Goal: Entertainment & Leisure: Consume media (video, audio)

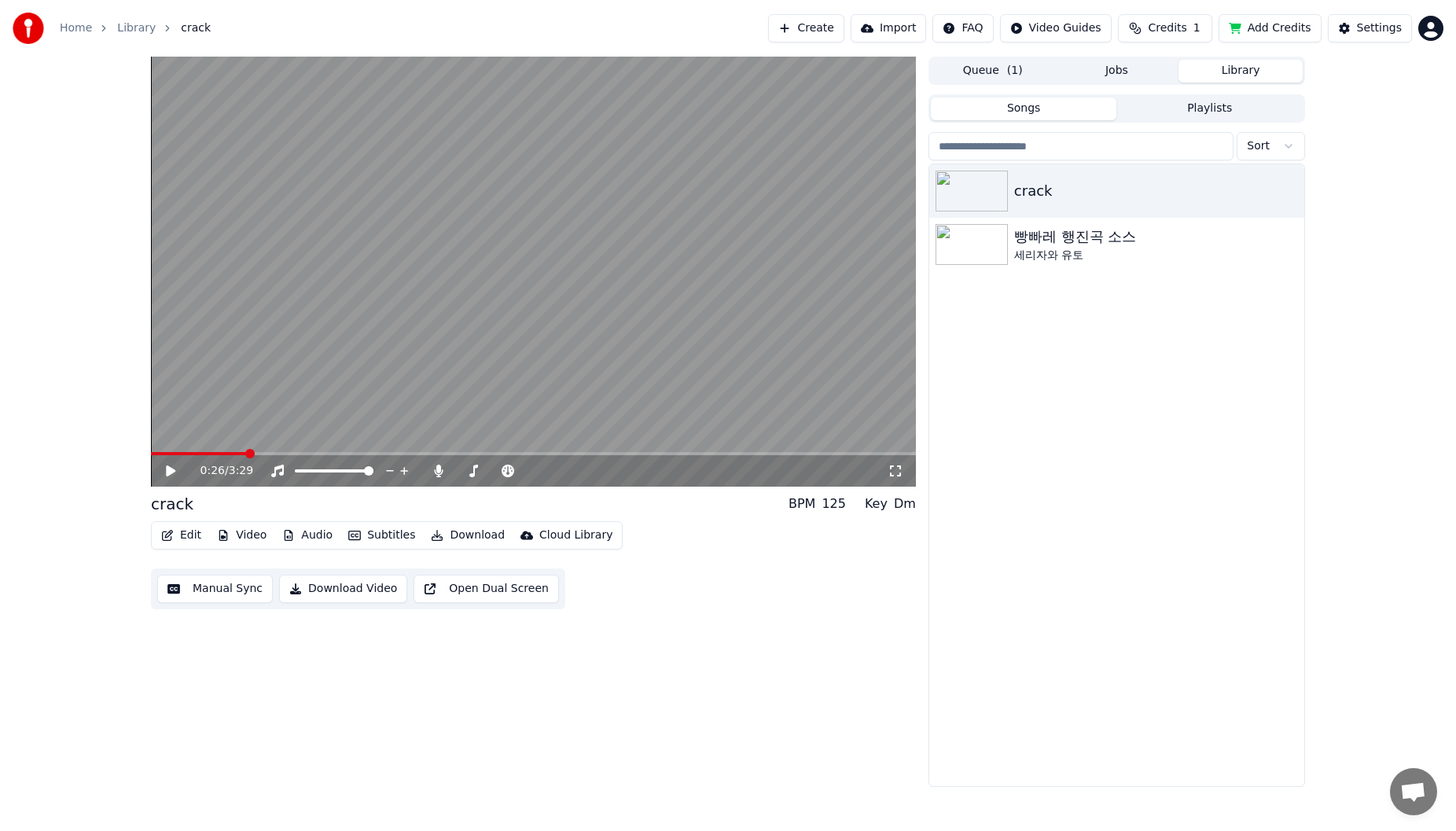
drag, startPoint x: 244, startPoint y: 452, endPoint x: 182, endPoint y: 453, distance: 62.0
click at [183, 453] on div "0:26 / 3:29" at bounding box center [533, 272] width 765 height 430
click at [151, 455] on span at bounding box center [151, 453] width 0 height 4
click at [179, 475] on icon at bounding box center [182, 471] width 37 height 12
click at [177, 475] on icon at bounding box center [182, 471] width 37 height 12
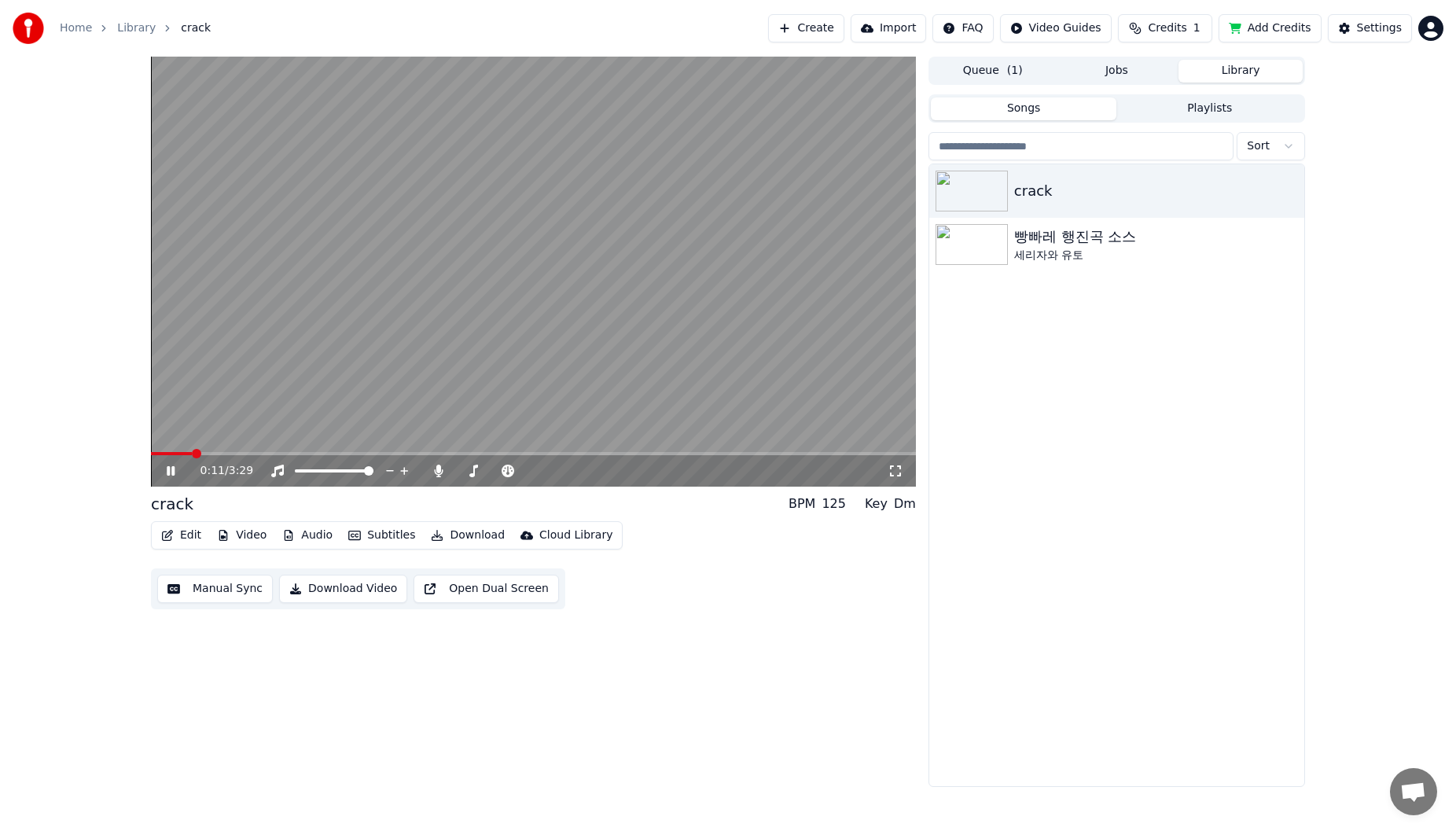
click at [170, 472] on icon at bounding box center [170, 470] width 8 height 10
click at [170, 472] on icon at bounding box center [170, 470] width 10 height 11
click at [440, 471] on icon at bounding box center [438, 471] width 9 height 12
click at [306, 452] on video at bounding box center [533, 272] width 765 height 430
click at [307, 449] on video at bounding box center [533, 272] width 765 height 430
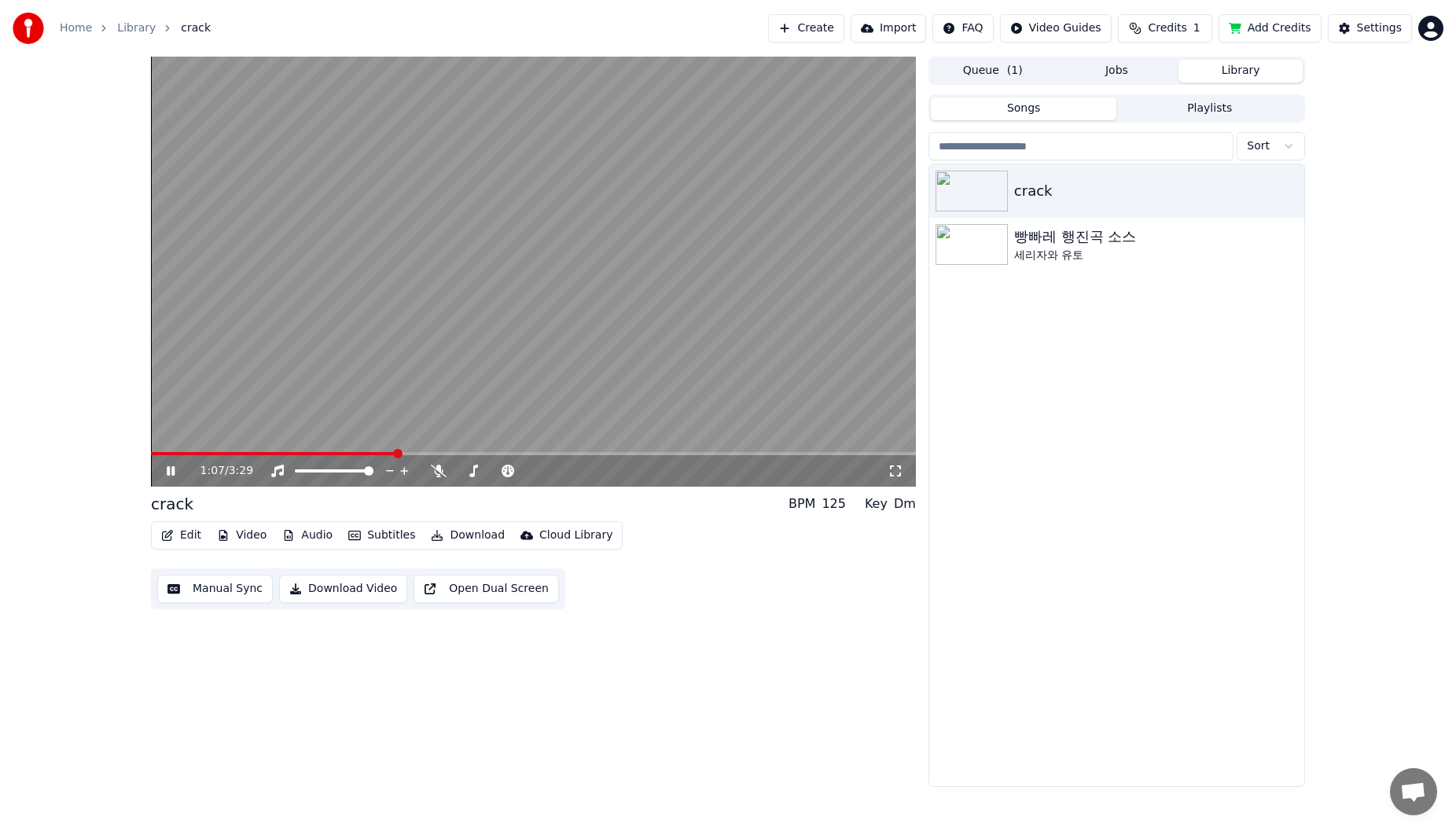
click at [311, 452] on video at bounding box center [533, 272] width 765 height 430
click at [312, 453] on span at bounding box center [231, 453] width 161 height 4
click at [438, 479] on div "0:44 / 3:29" at bounding box center [533, 470] width 765 height 31
click at [438, 476] on icon at bounding box center [439, 471] width 16 height 12
click at [372, 405] on video at bounding box center [533, 272] width 765 height 430
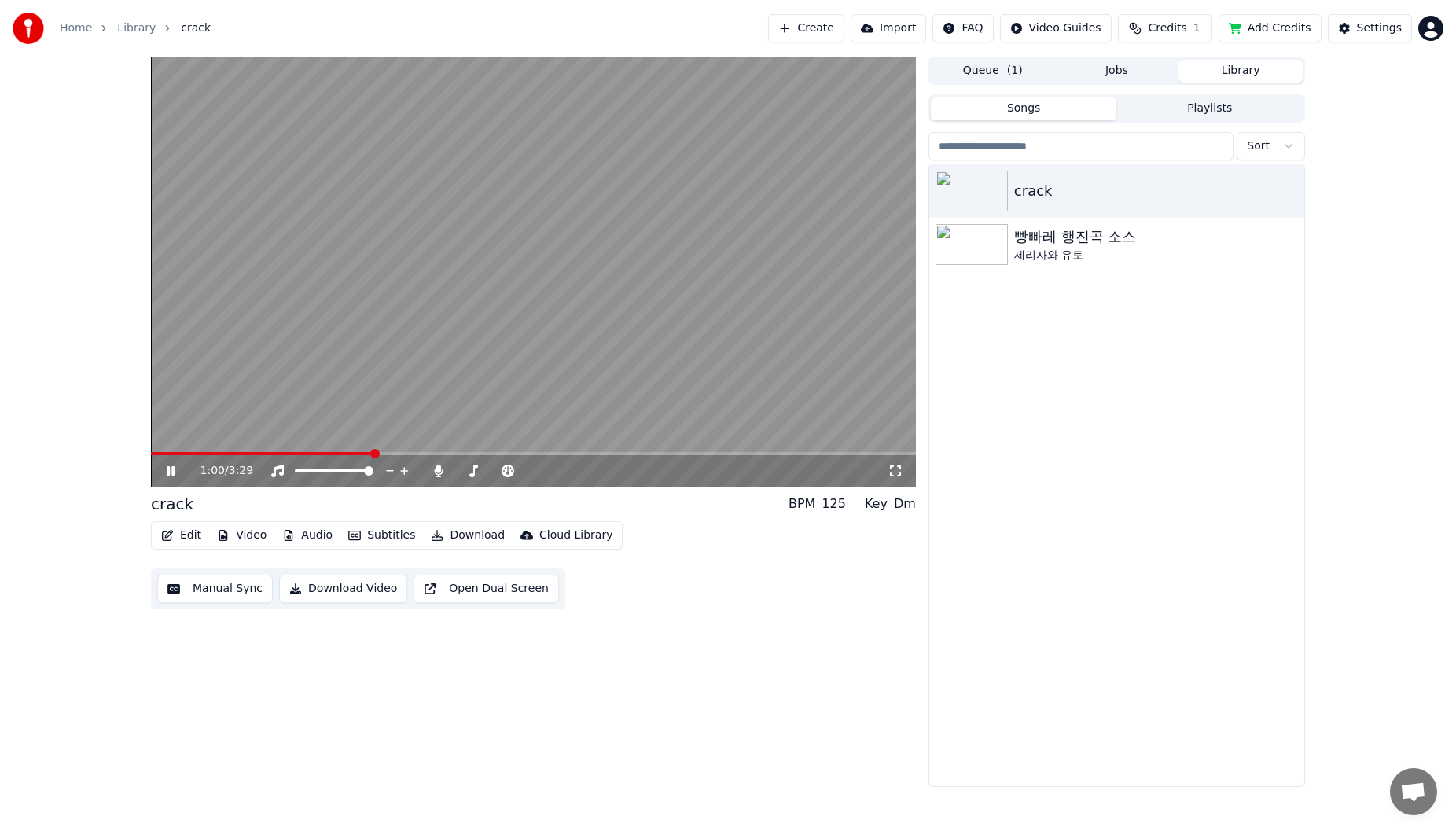
click at [170, 474] on icon at bounding box center [170, 470] width 8 height 10
click at [891, 453] on span at bounding box center [533, 453] width 765 height 4
click at [849, 454] on span at bounding box center [500, 453] width 699 height 4
click at [828, 458] on div "3:11 / 3:29" at bounding box center [533, 470] width 765 height 31
click at [806, 456] on div "3:11 / 3:29" at bounding box center [533, 470] width 765 height 31
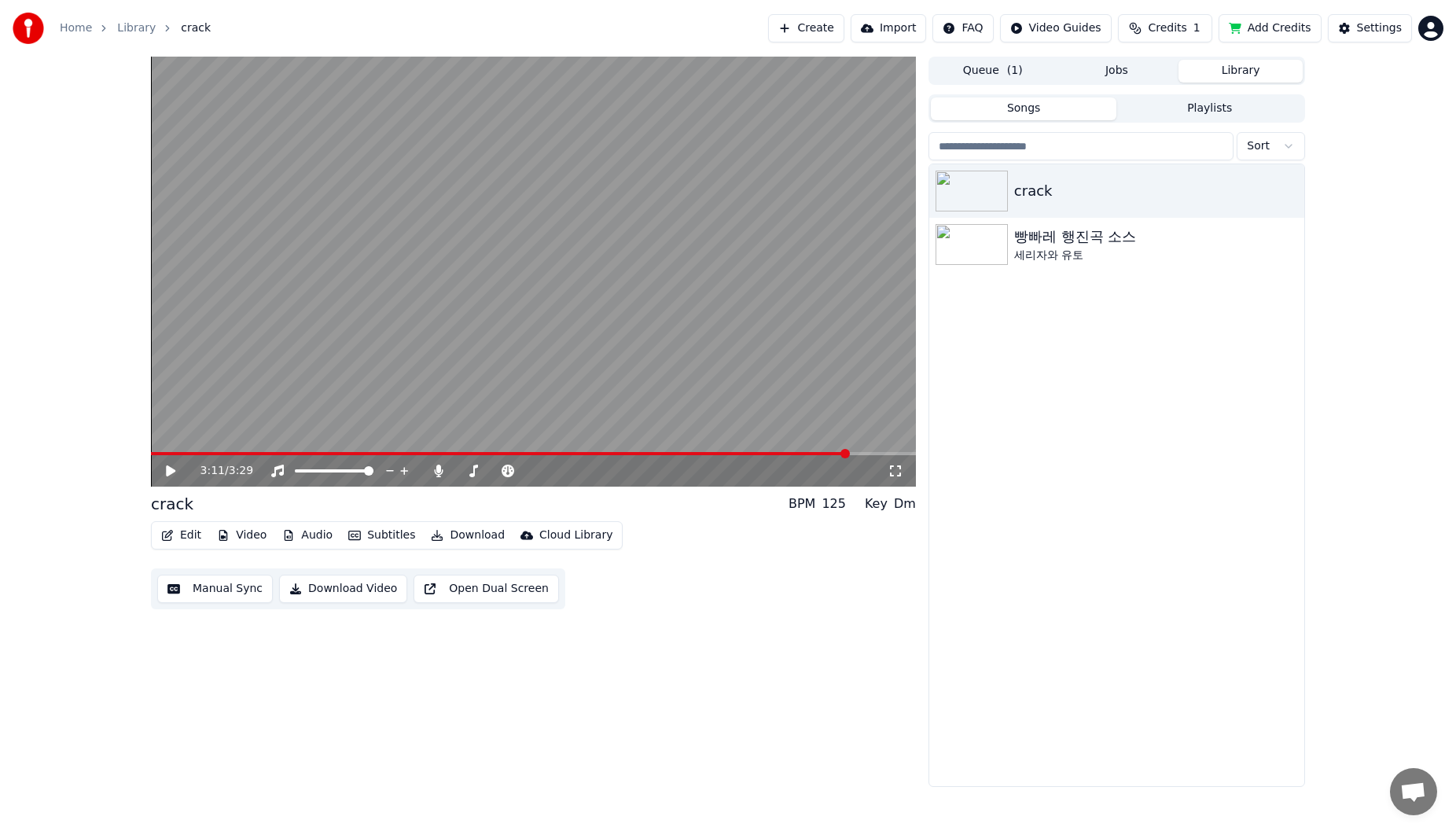
click at [792, 453] on span at bounding box center [500, 453] width 699 height 4
click at [769, 453] on span at bounding box center [470, 453] width 639 height 4
click at [736, 452] on span at bounding box center [443, 453] width 585 height 4
click at [700, 450] on video at bounding box center [533, 272] width 765 height 430
click at [703, 452] on video at bounding box center [533, 272] width 765 height 430
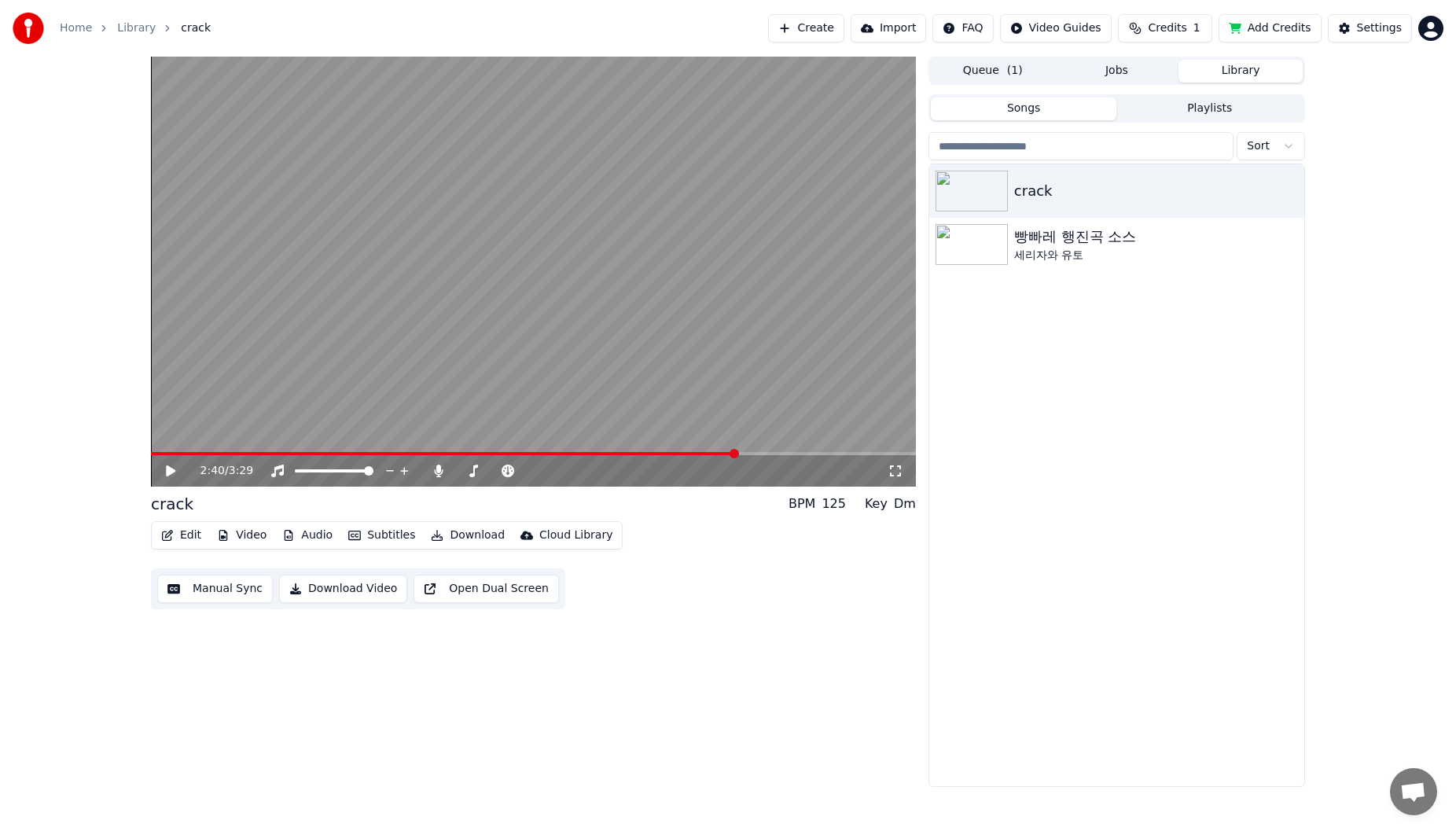
click at [652, 450] on video at bounding box center [533, 272] width 765 height 430
click at [666, 459] on div "2:40 / 3:29" at bounding box center [533, 470] width 765 height 31
drag, startPoint x: 683, startPoint y: 420, endPoint x: 699, endPoint y: 435, distance: 21.9
click at [683, 420] on video at bounding box center [533, 272] width 765 height 430
click at [809, 455] on span at bounding box center [533, 453] width 765 height 4
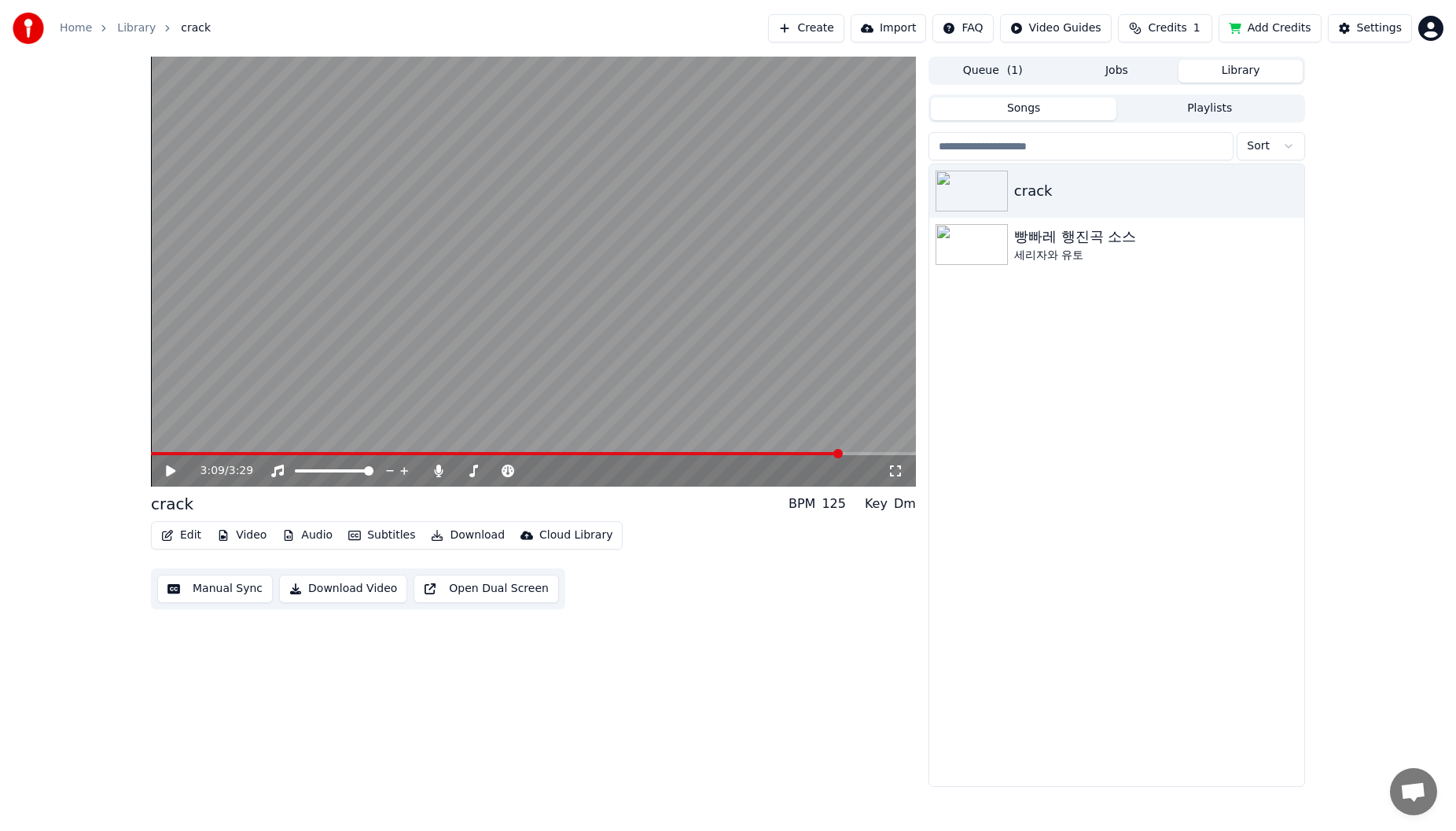
click at [841, 453] on span at bounding box center [533, 453] width 765 height 4
click at [875, 456] on div "3:09 / 3:29" at bounding box center [533, 470] width 765 height 31
click at [877, 454] on span at bounding box center [533, 453] width 765 height 4
